Goal: Obtain resource: Download file/media

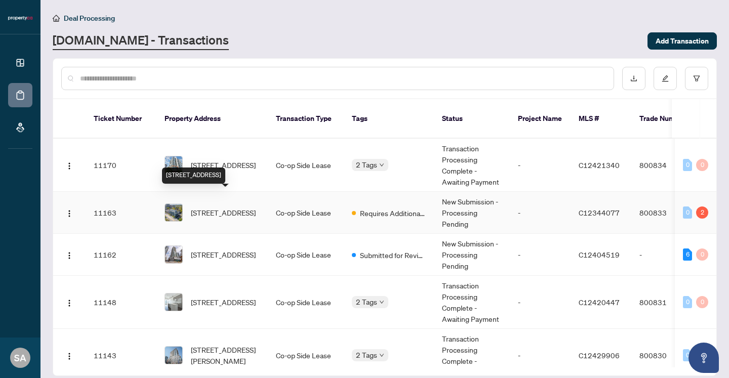
click at [229, 207] on span "[STREET_ADDRESS]" at bounding box center [223, 212] width 65 height 11
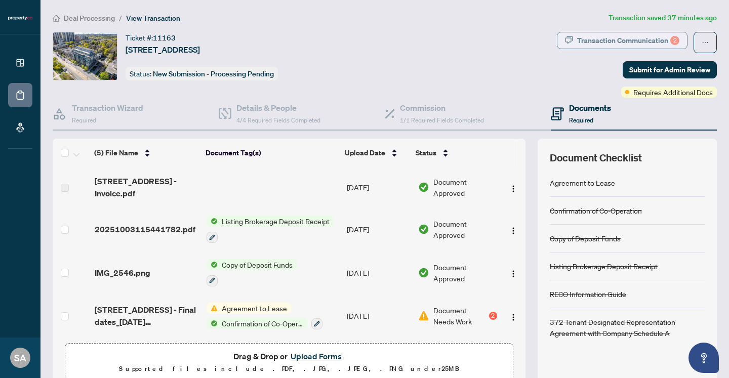
click at [607, 43] on div "Transaction Communication 2" at bounding box center [628, 40] width 102 height 16
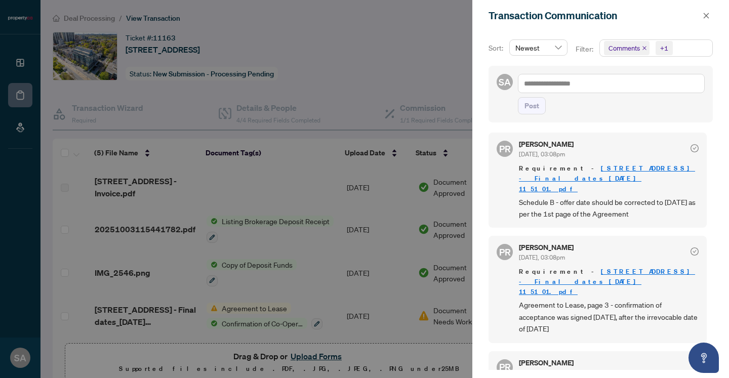
click at [319, 198] on div at bounding box center [364, 189] width 729 height 378
click at [708, 17] on icon "close" at bounding box center [706, 15] width 7 height 7
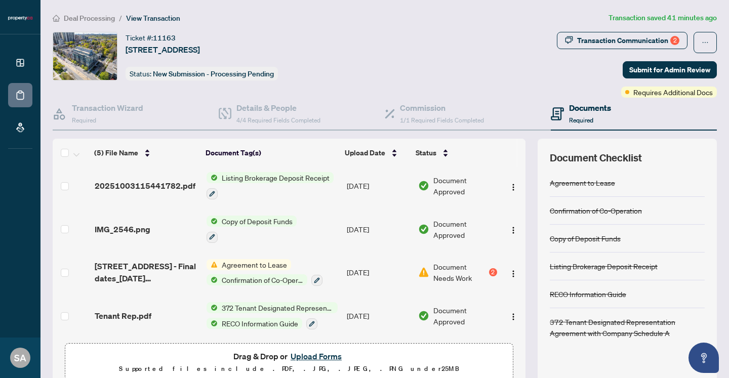
scroll to position [45, 0]
click at [123, 268] on span "6 Parkwood Avenue 419 - Final dates_2025-10-01 11_51_01.pdf" at bounding box center [147, 272] width 104 height 24
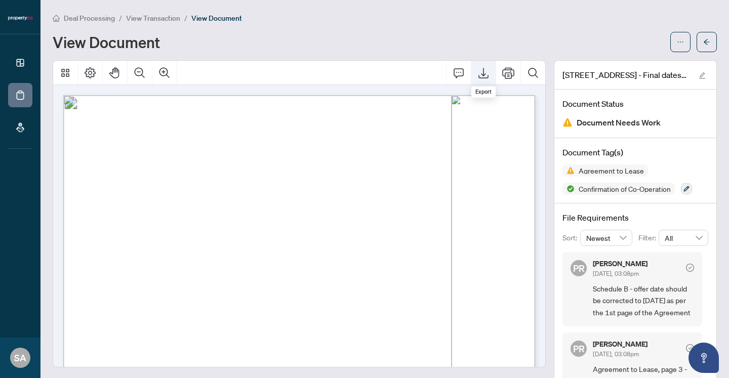
click at [483, 75] on icon "Export" at bounding box center [483, 73] width 10 height 11
click at [695, 147] on h4 "Document Tag(s)" at bounding box center [635, 152] width 146 height 12
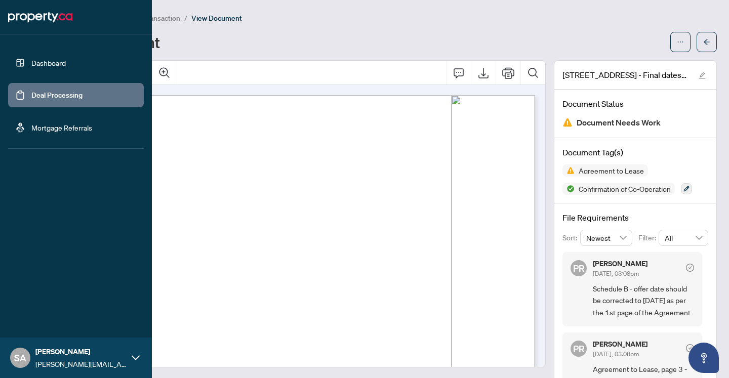
click at [31, 97] on link "Deal Processing" at bounding box center [56, 95] width 51 height 9
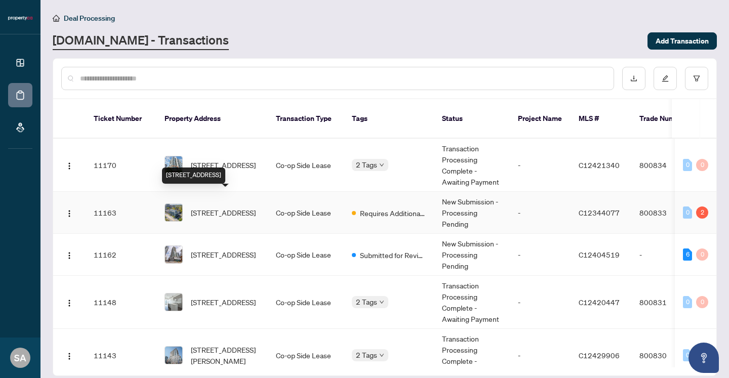
click at [238, 207] on span "[STREET_ADDRESS]" at bounding box center [223, 212] width 65 height 11
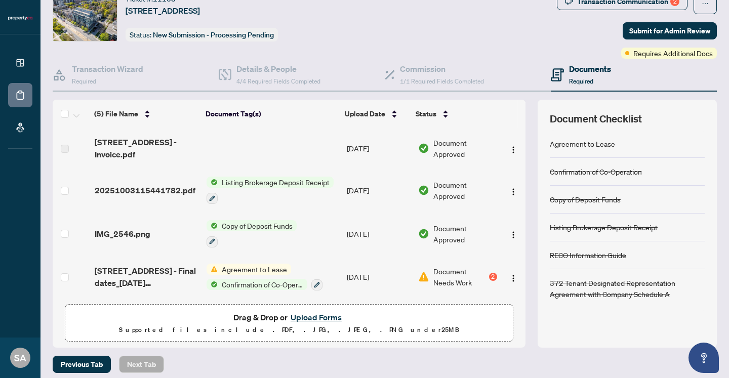
scroll to position [41, 0]
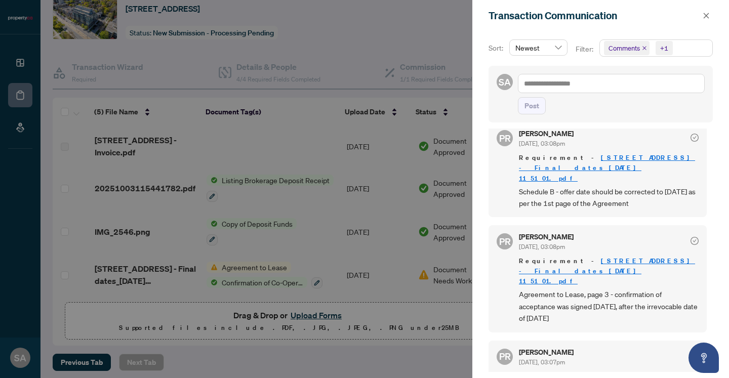
scroll to position [0, 0]
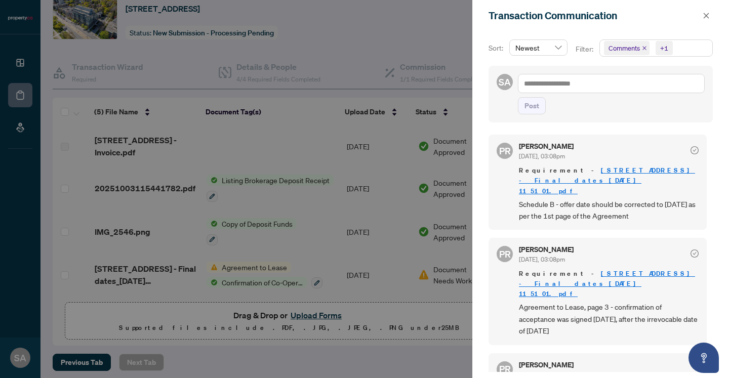
click at [359, 167] on div at bounding box center [364, 189] width 729 height 378
